Goal: Transaction & Acquisition: Purchase product/service

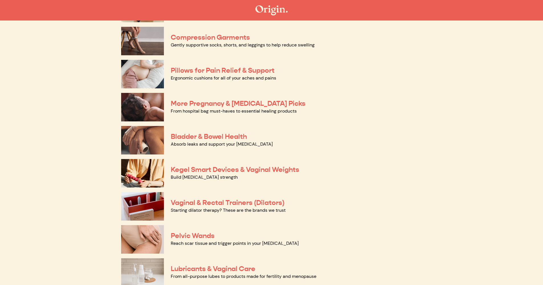
scroll to position [117, 0]
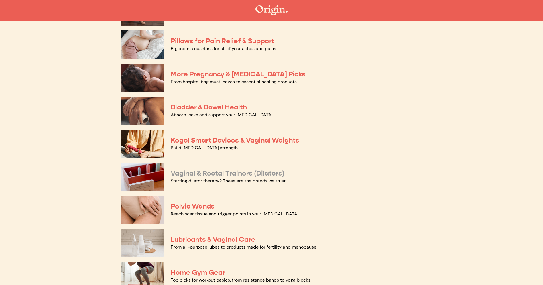
click at [199, 173] on link "Vaginal & Rectal Trainers (Dilators)" at bounding box center [228, 173] width 114 height 9
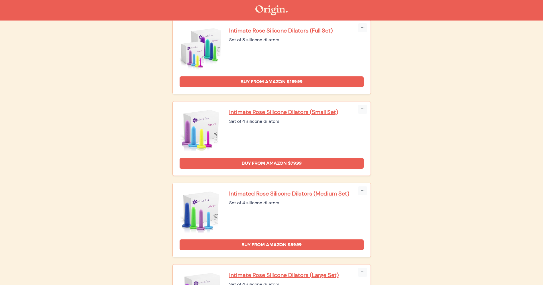
scroll to position [138, 0]
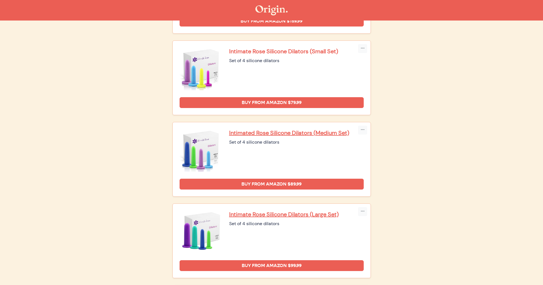
click at [308, 48] on p "Intimate Rose Silicone Dilators (Small Set)" at bounding box center [296, 51] width 135 height 7
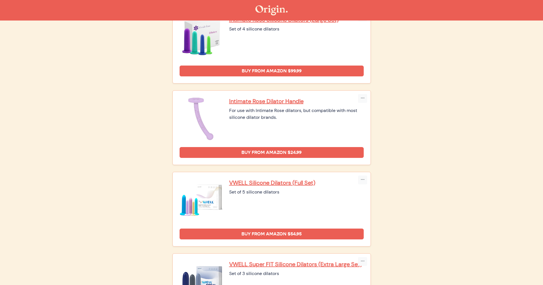
scroll to position [340, 0]
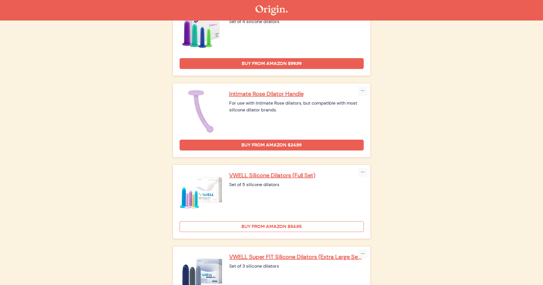
click at [279, 221] on link "Buy from Amazon $54.95" at bounding box center [272, 226] width 184 height 11
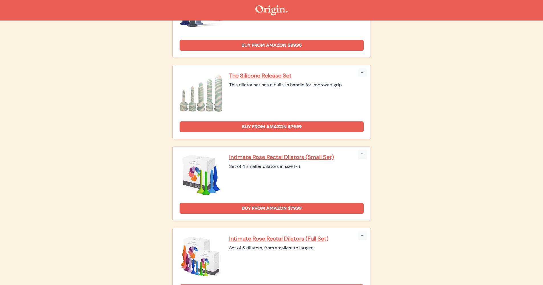
scroll to position [671, 0]
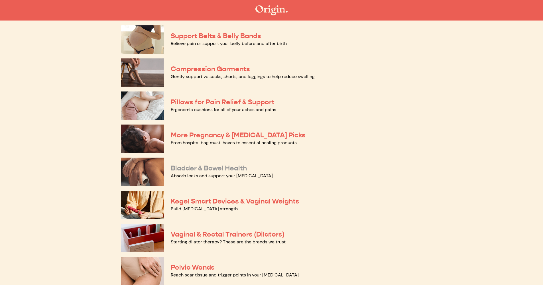
scroll to position [151, 0]
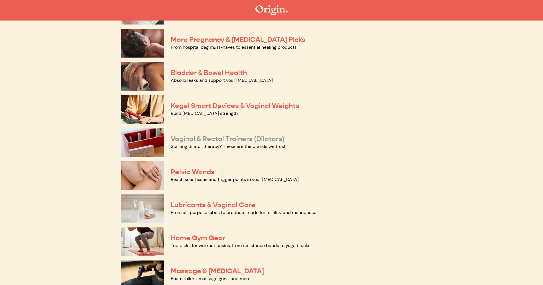
click at [215, 137] on link "Vaginal & Rectal Trainers (Dilators)" at bounding box center [228, 139] width 114 height 9
click at [232, 109] on link "Kegel Smart Devices & Vaginal Weights" at bounding box center [235, 105] width 129 height 9
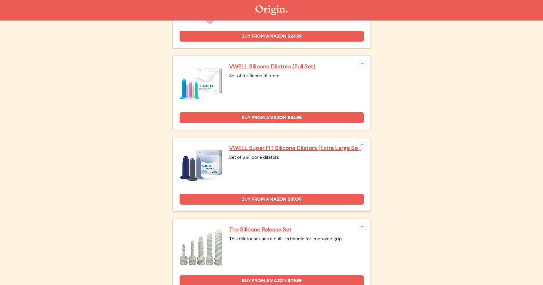
scroll to position [420, 0]
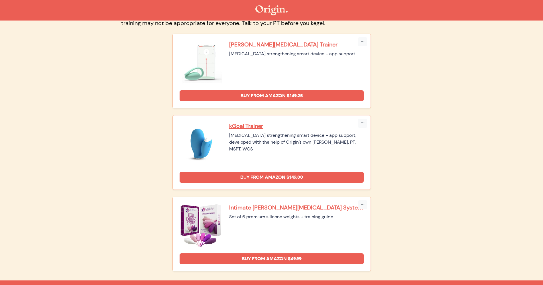
scroll to position [102, 0]
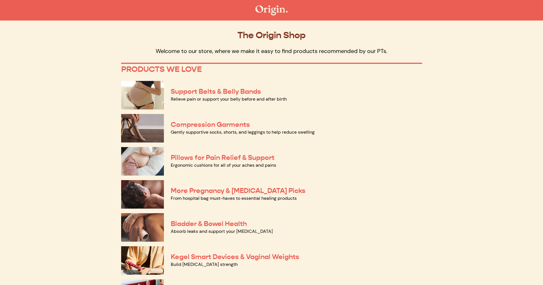
scroll to position [151, 0]
